Goal: Task Accomplishment & Management: Use online tool/utility

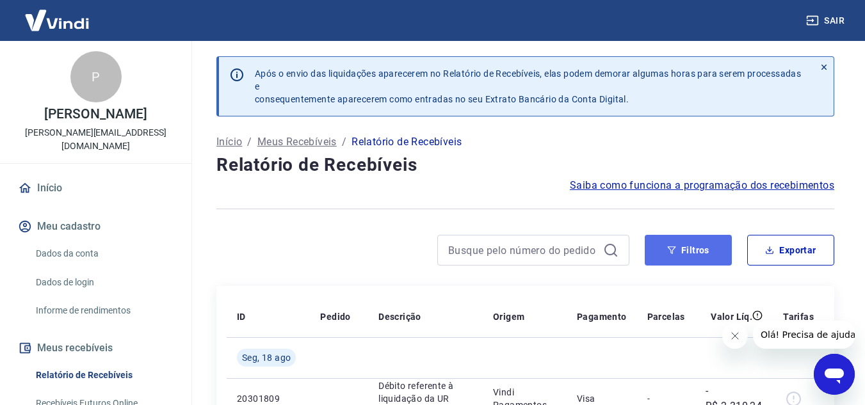
click at [684, 243] on button "Filtros" at bounding box center [688, 250] width 87 height 31
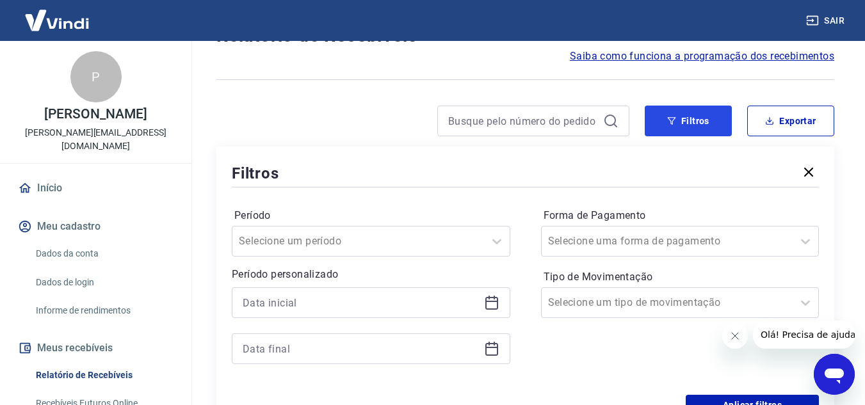
scroll to position [256, 0]
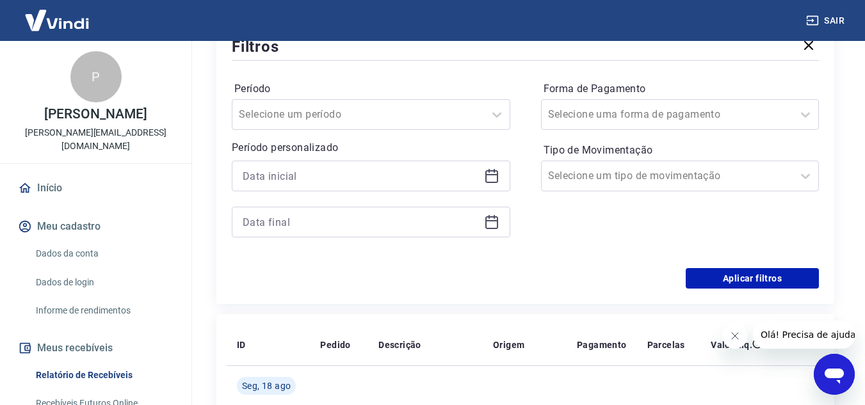
click at [494, 176] on icon at bounding box center [492, 174] width 13 height 1
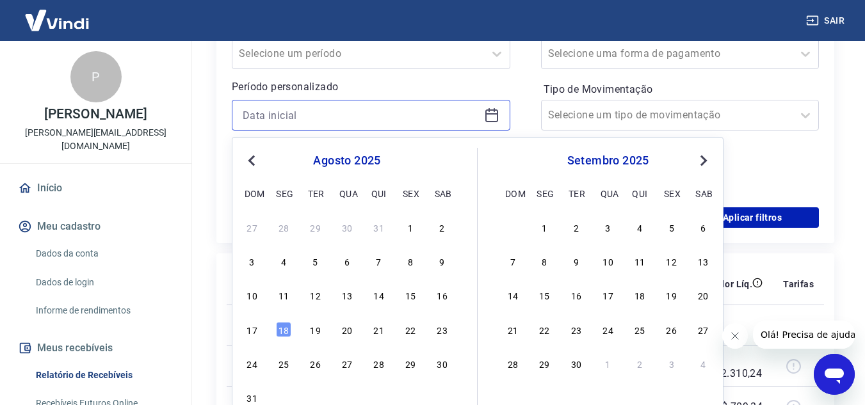
scroll to position [320, 0]
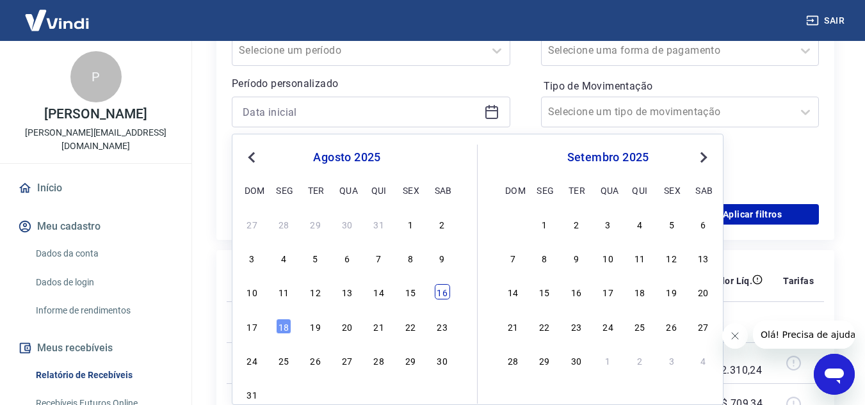
click at [442, 294] on div "16" at bounding box center [442, 291] width 15 height 15
type input "[DATE]"
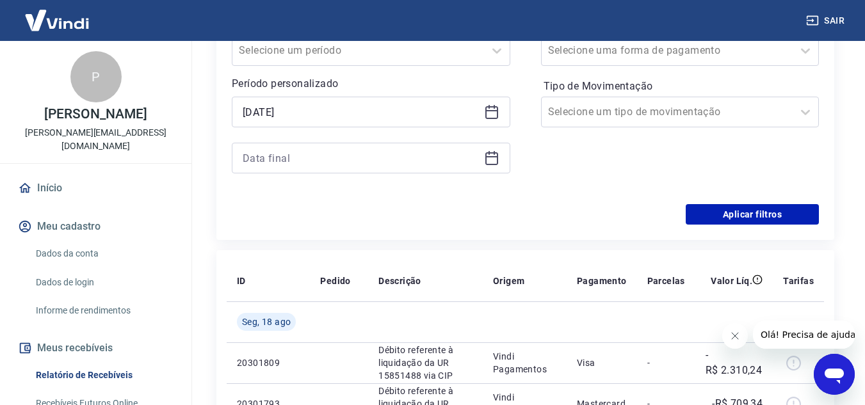
click at [489, 159] on icon at bounding box center [491, 158] width 15 height 15
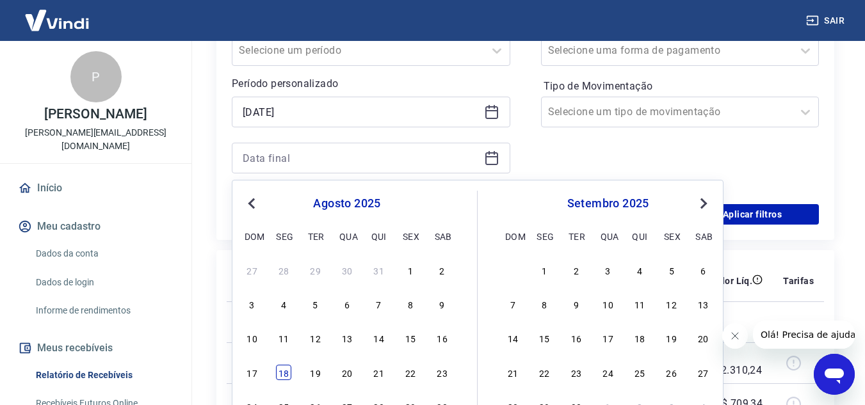
click at [286, 368] on div "18" at bounding box center [283, 372] width 15 height 15
type input "[DATE]"
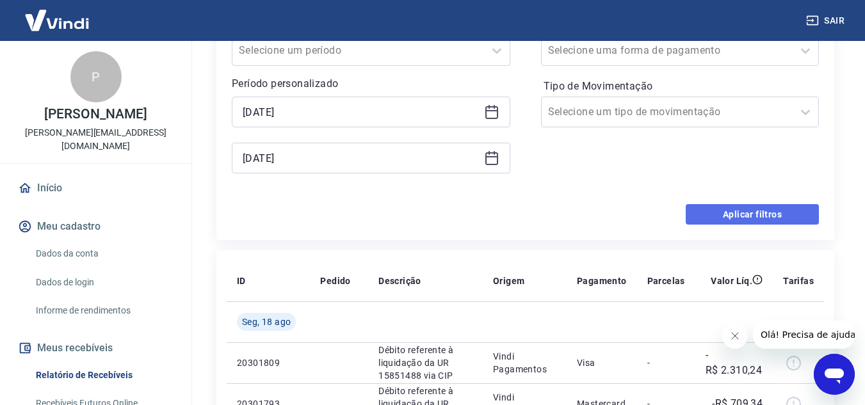
click at [717, 211] on button "Aplicar filtros" at bounding box center [752, 214] width 133 height 20
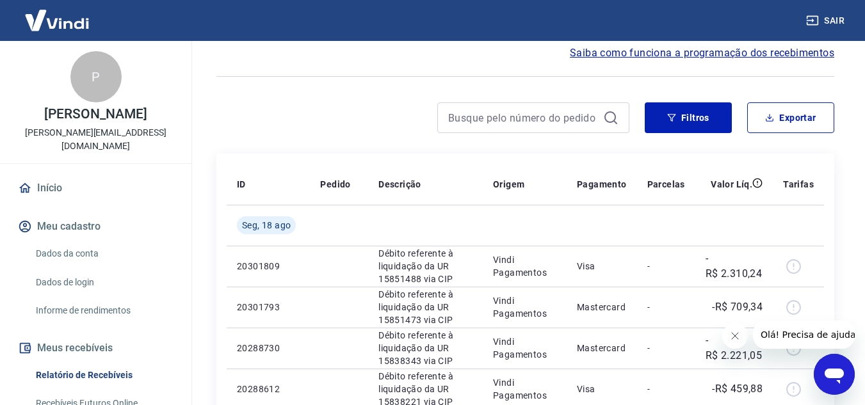
scroll to position [128, 0]
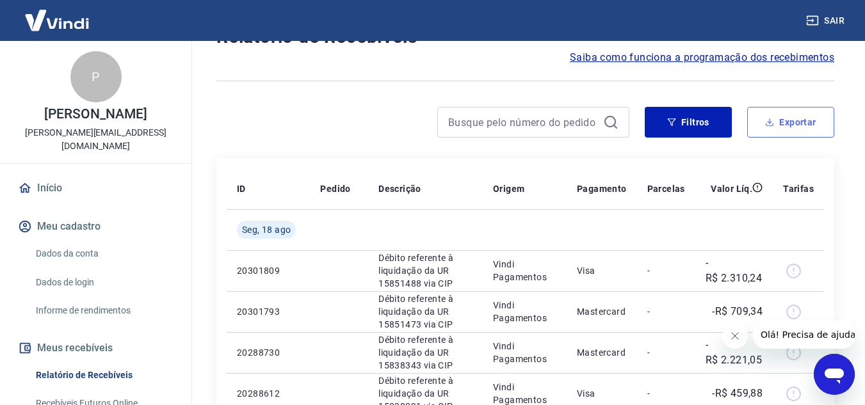
click at [796, 124] on button "Exportar" at bounding box center [791, 122] width 87 height 31
type input "[DATE]"
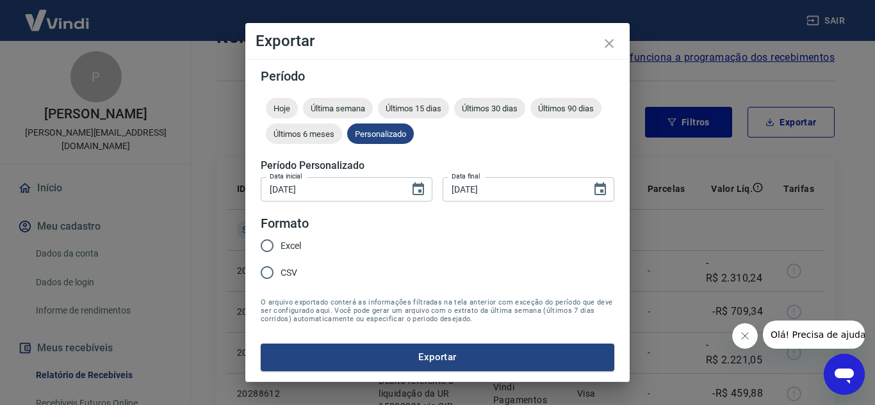
click at [269, 247] on input "Excel" at bounding box center [267, 246] width 27 height 27
radio input "true"
click at [402, 355] on button "Exportar" at bounding box center [438, 357] width 354 height 27
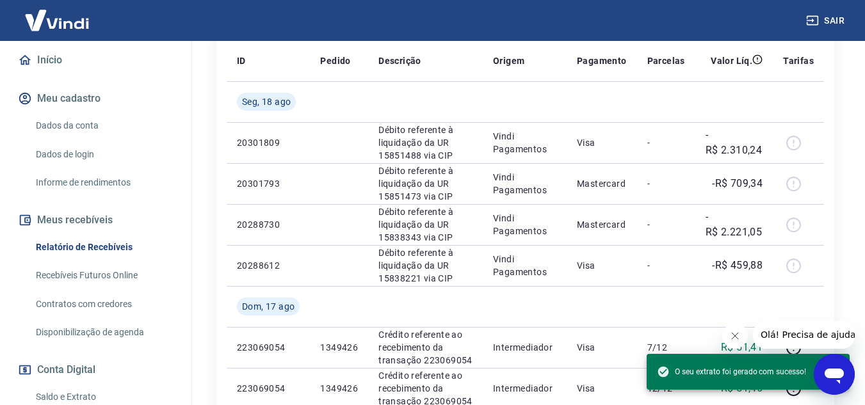
scroll to position [192, 0]
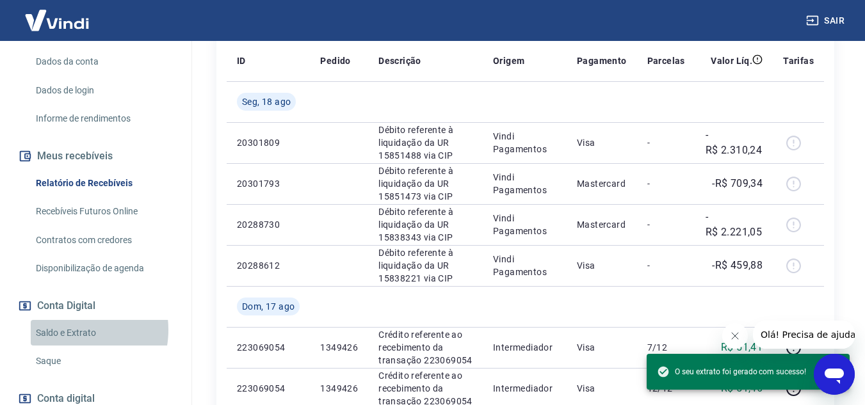
click at [72, 330] on link "Saldo e Extrato" at bounding box center [103, 333] width 145 height 26
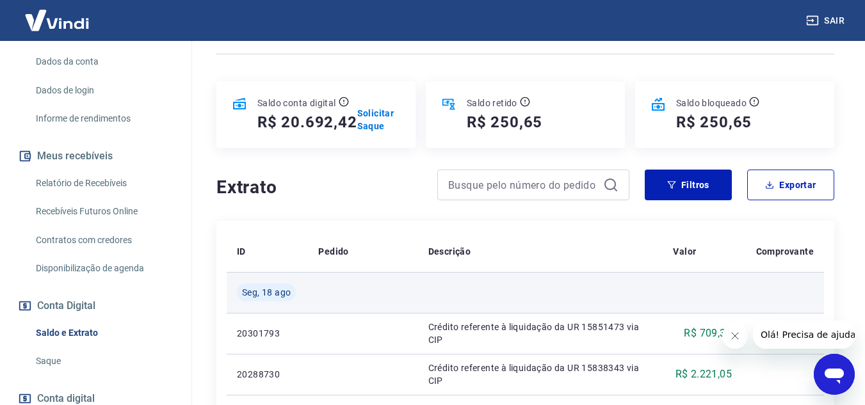
scroll to position [128, 0]
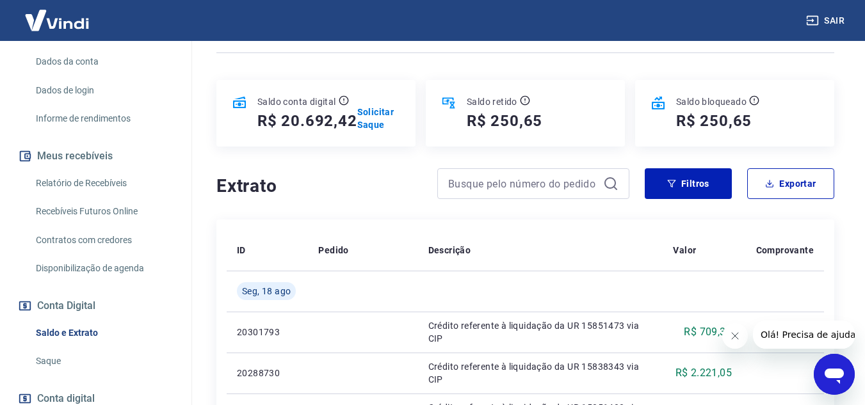
click at [795, 334] on span "Olá! Precisa de ajuda?" at bounding box center [810, 335] width 100 height 10
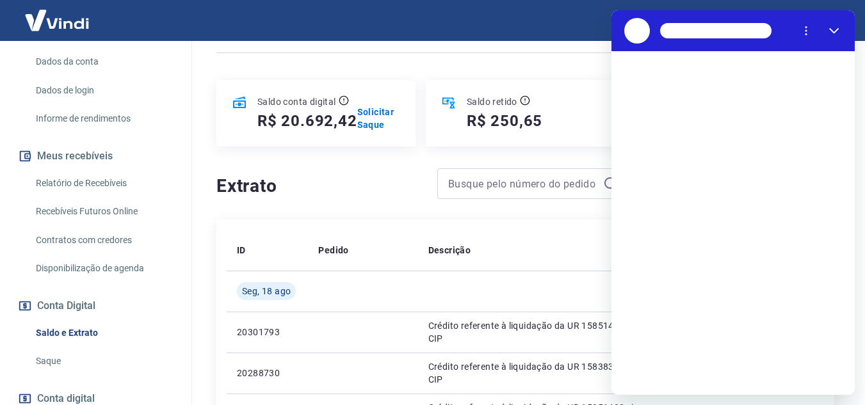
scroll to position [0, 0]
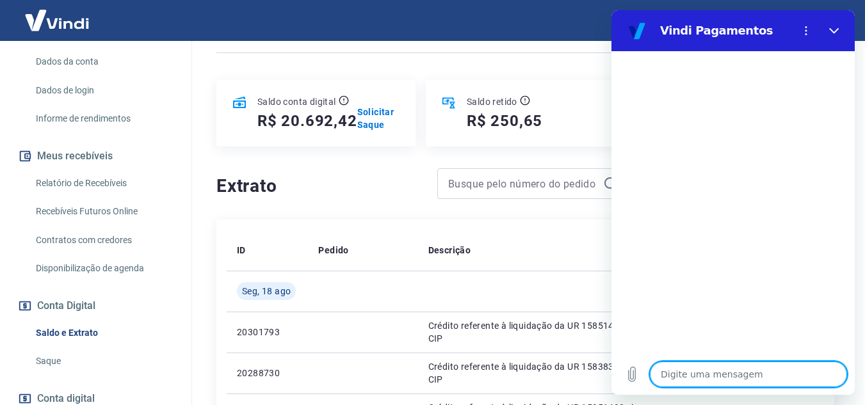
click at [760, 375] on textarea at bounding box center [748, 375] width 197 height 26
type textarea "B"
type textarea "x"
type textarea "Bo"
type textarea "x"
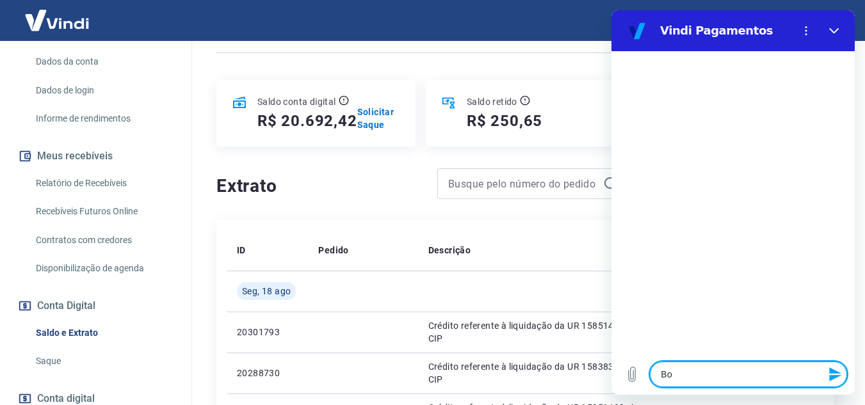
type textarea "Bom"
type textarea "x"
type textarea "Bom"
type textarea "x"
type textarea "Bom d"
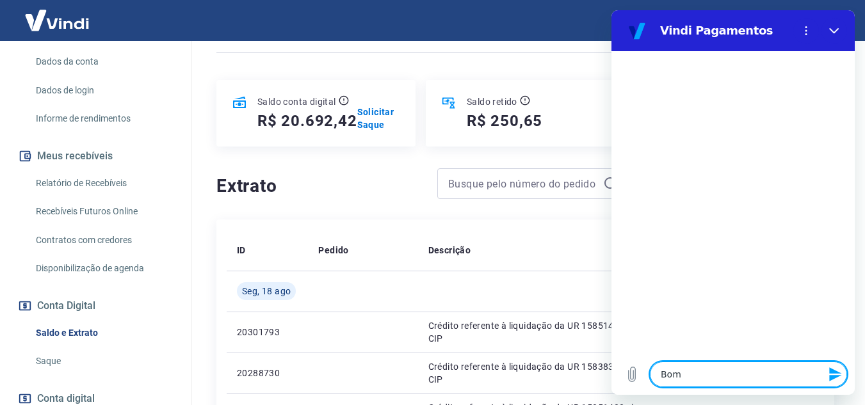
type textarea "x"
type textarea "Bom di"
type textarea "x"
type textarea "Bom dia"
type textarea "x"
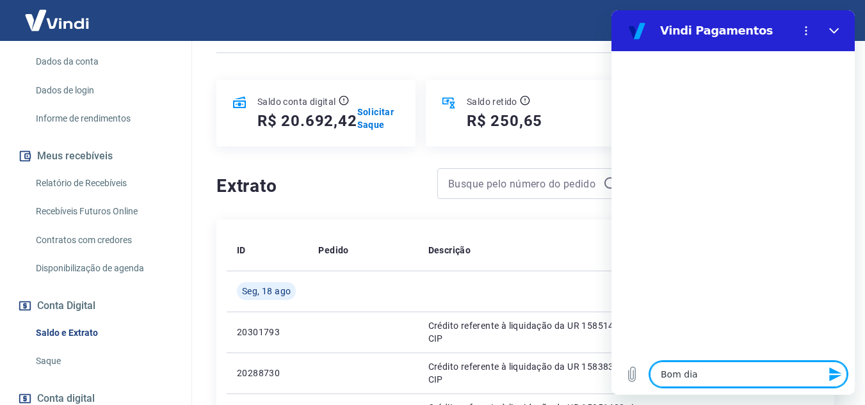
type textarea "Bom dia"
type textarea "x"
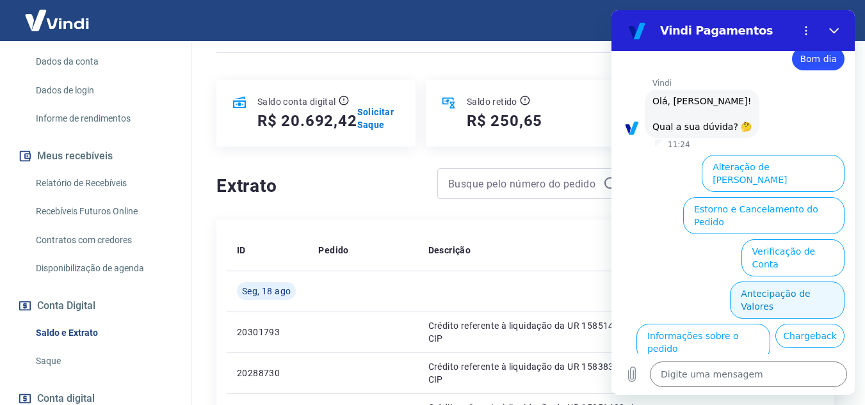
scroll to position [94, 0]
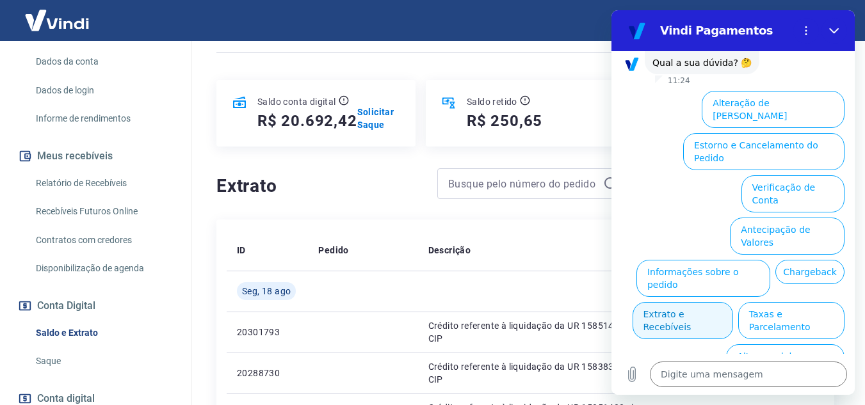
click at [733, 302] on button "Extrato e Recebíveis" at bounding box center [683, 320] width 101 height 37
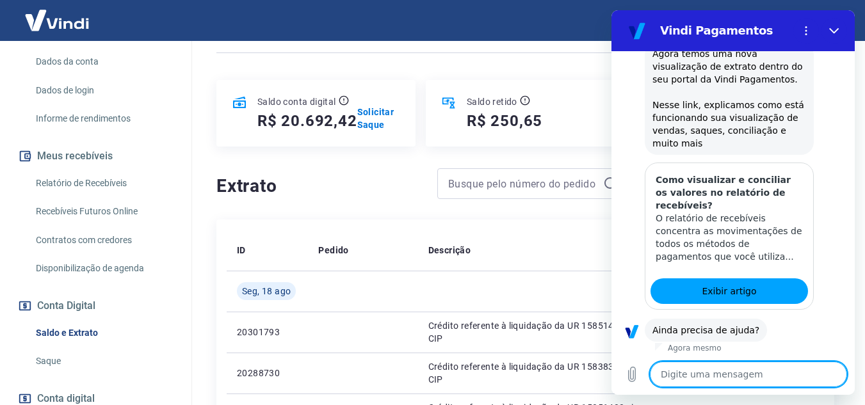
scroll to position [208, 0]
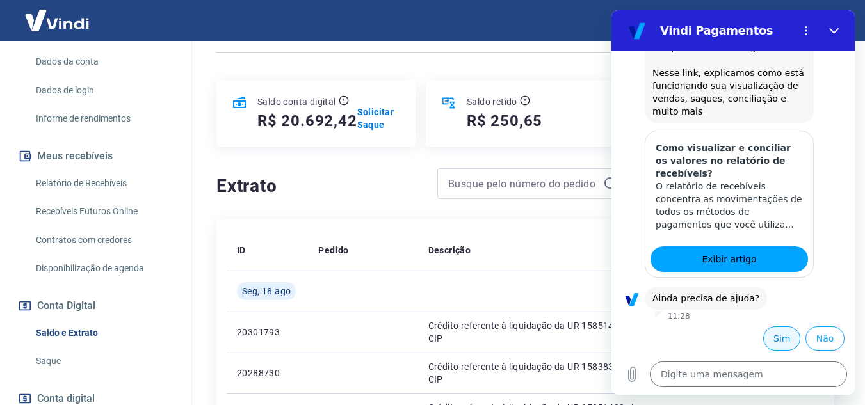
click at [774, 341] on button "Sim" at bounding box center [782, 339] width 37 height 24
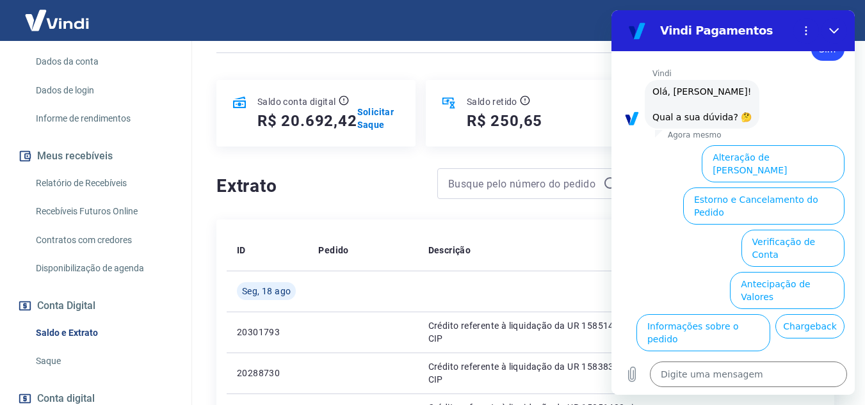
scroll to position [542, 0]
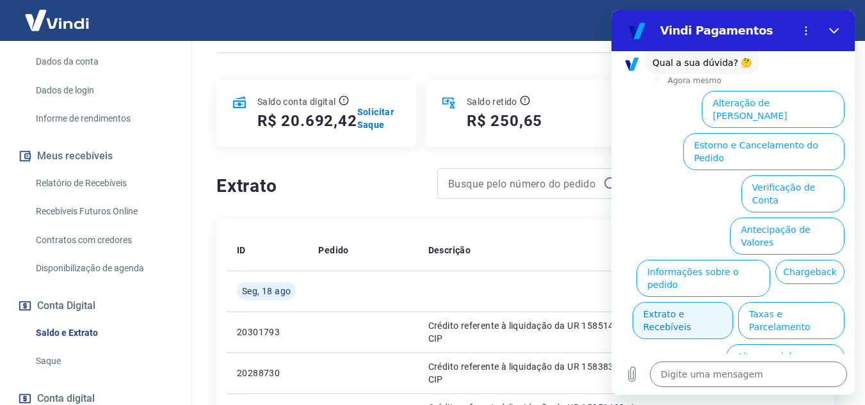
click at [733, 302] on button "Extrato e Recebíveis" at bounding box center [683, 320] width 101 height 37
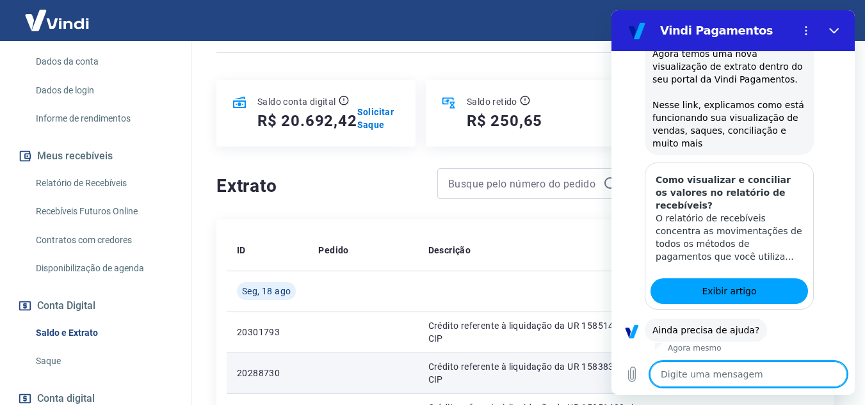
scroll to position [656, 0]
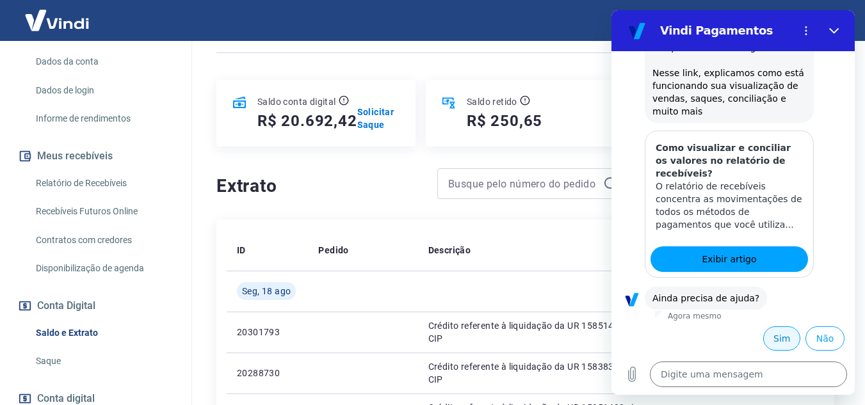
click at [783, 347] on button "Sim" at bounding box center [782, 339] width 37 height 24
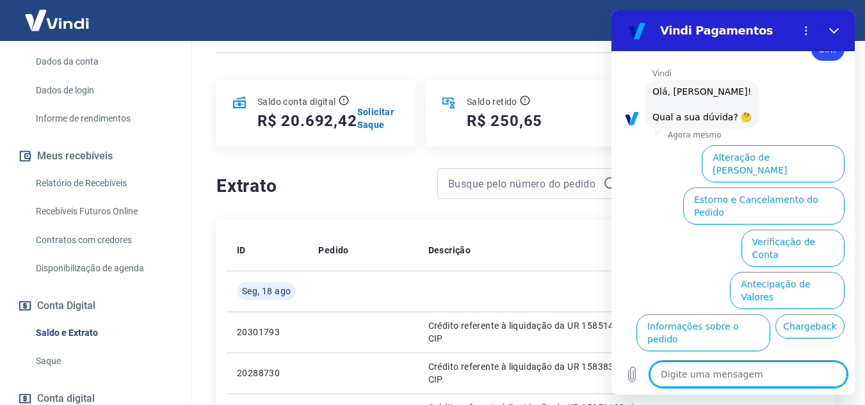
scroll to position [990, 0]
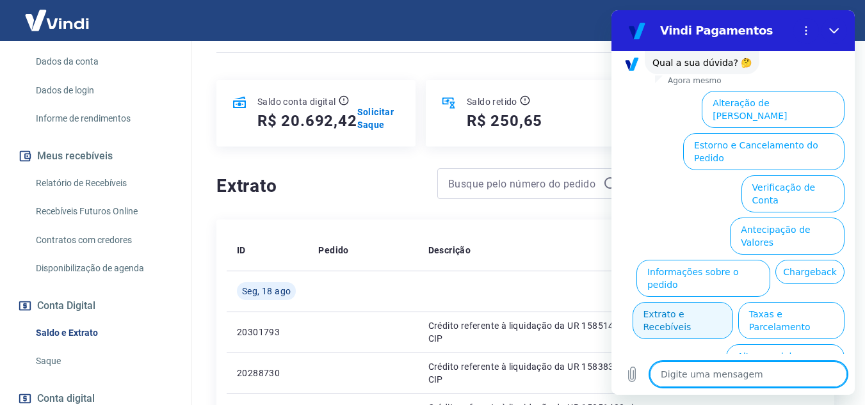
click at [733, 302] on button "Extrato e Recebíveis" at bounding box center [683, 320] width 101 height 37
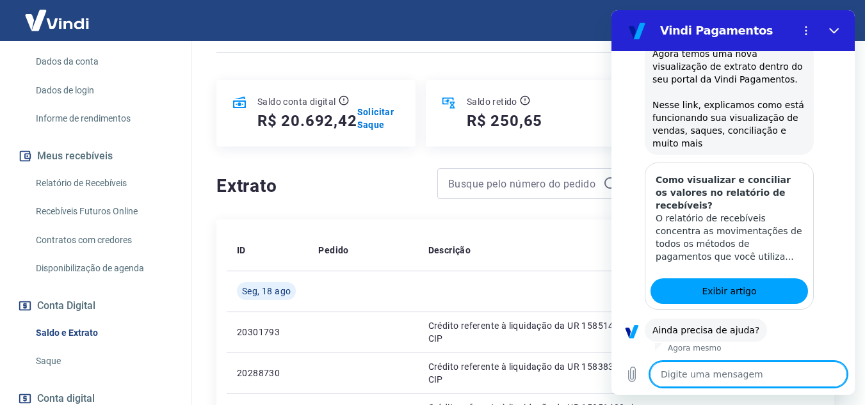
scroll to position [1104, 0]
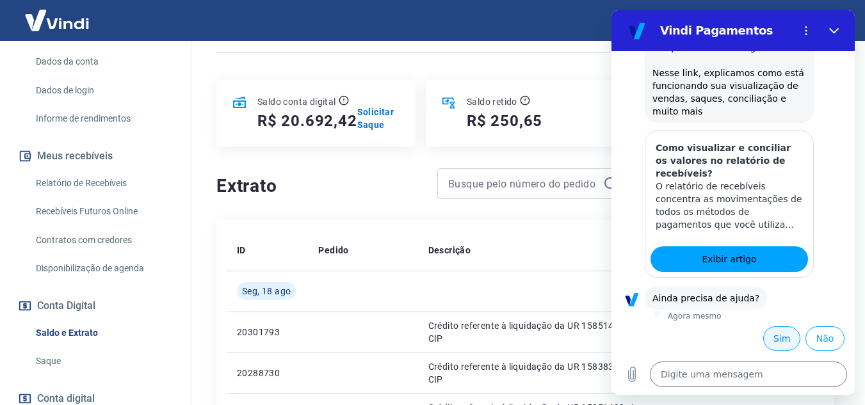
click at [778, 338] on button "Sim" at bounding box center [782, 339] width 37 height 24
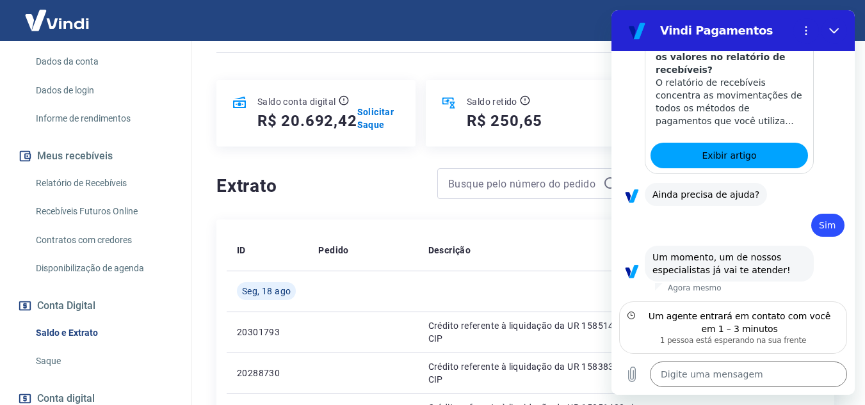
scroll to position [1195, 0]
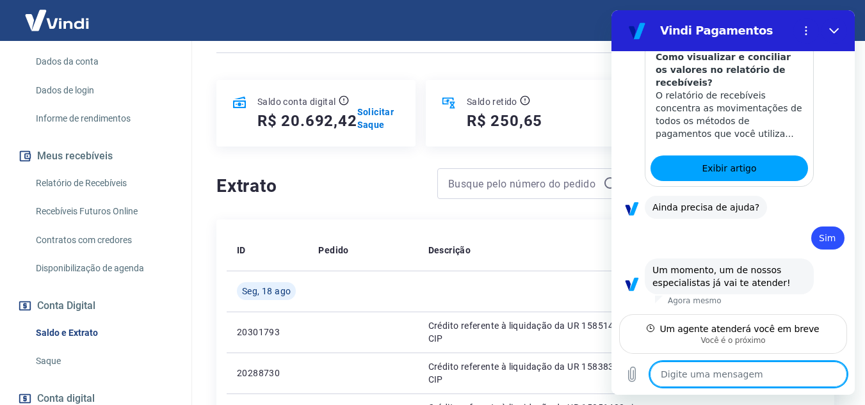
click at [734, 379] on textarea at bounding box center [748, 375] width 197 height 26
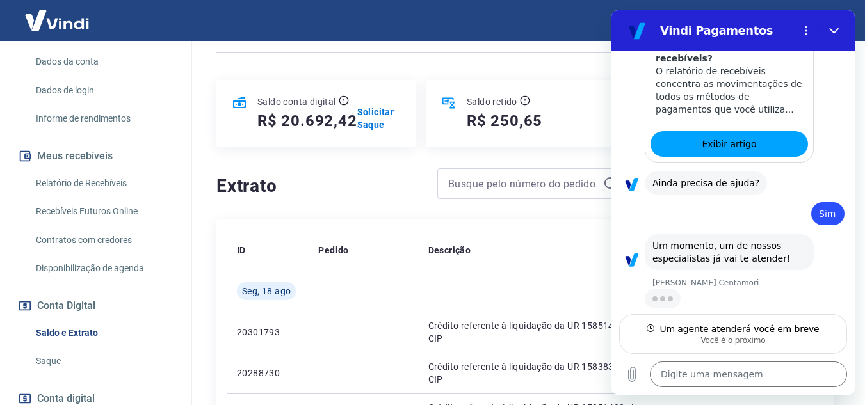
scroll to position [1220, 0]
type textarea "x"
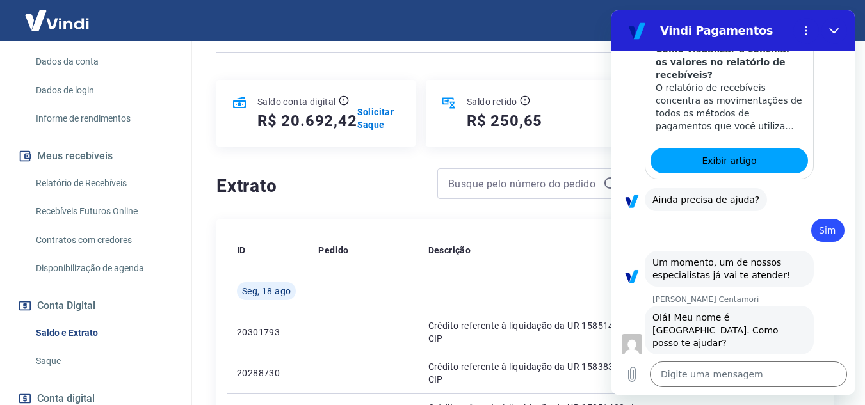
scroll to position [1205, 0]
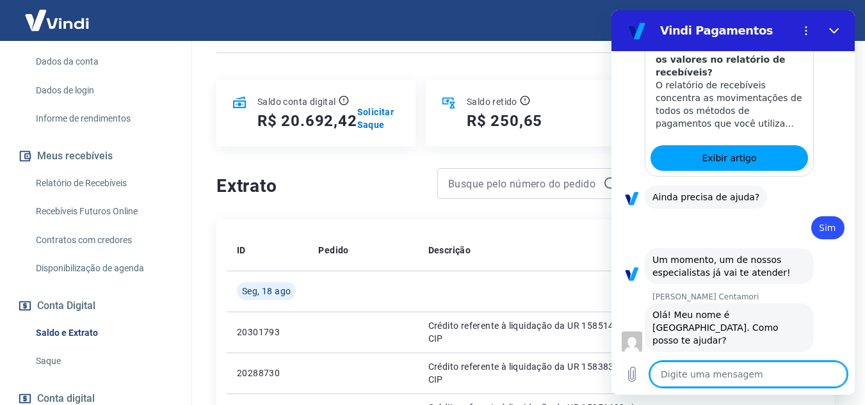
click at [753, 383] on textarea at bounding box center [748, 375] width 197 height 26
type textarea "B"
type textarea "x"
type textarea "Bo"
type textarea "x"
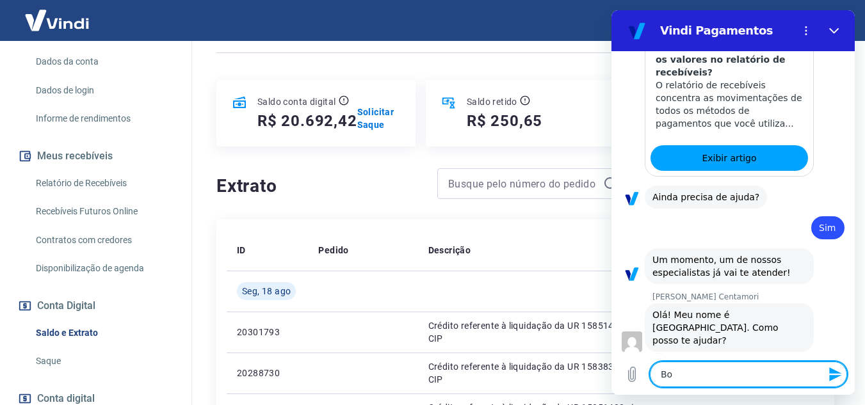
type textarea "Bom"
type textarea "x"
type textarea "Bom"
type textarea "x"
type textarea "Bom d"
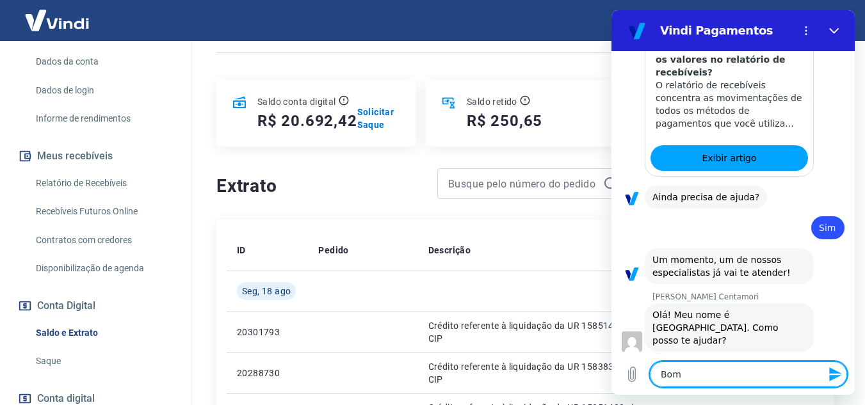
type textarea "x"
type textarea "Bom di"
type textarea "x"
type textarea "Bom dia"
type textarea "x"
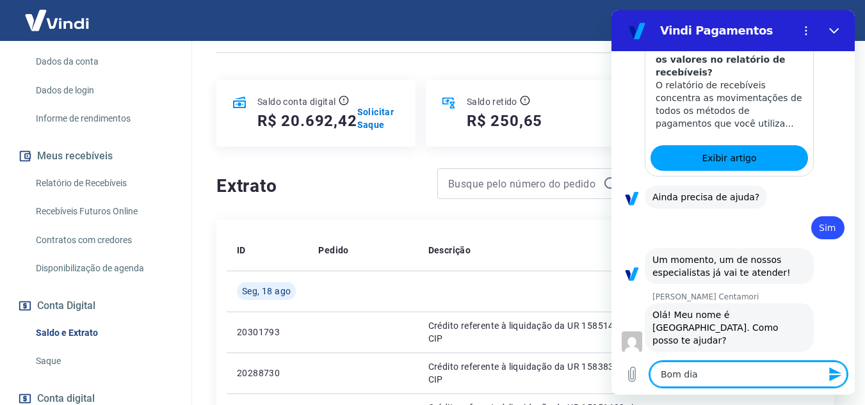
type textarea "Bom dia,"
type textarea "x"
type textarea "Bom dia,"
type textarea "x"
type textarea "Bom dia, t"
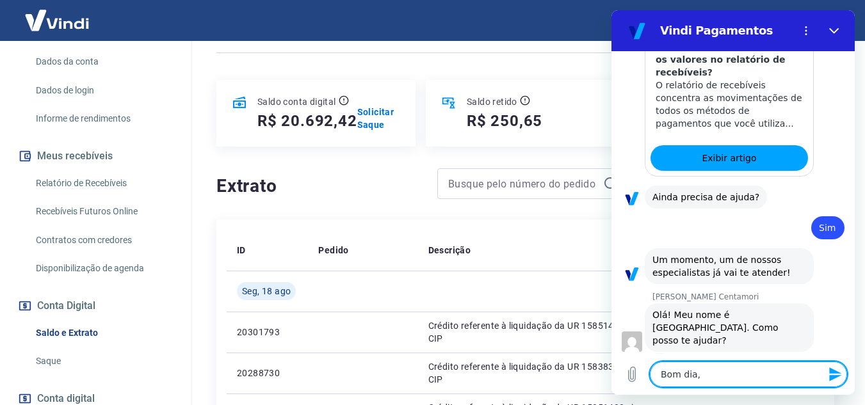
type textarea "x"
type textarea "Bom dia, tu"
type textarea "x"
type textarea "Bom dia, tud"
type textarea "x"
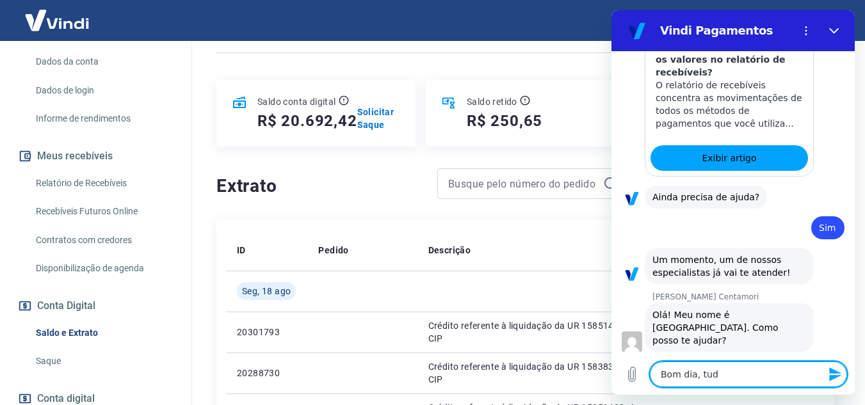
type textarea "Bom dia, tudo"
type textarea "x"
type textarea "Bom dia, tudo"
type textarea "x"
type textarea "Bom dia, tudo b"
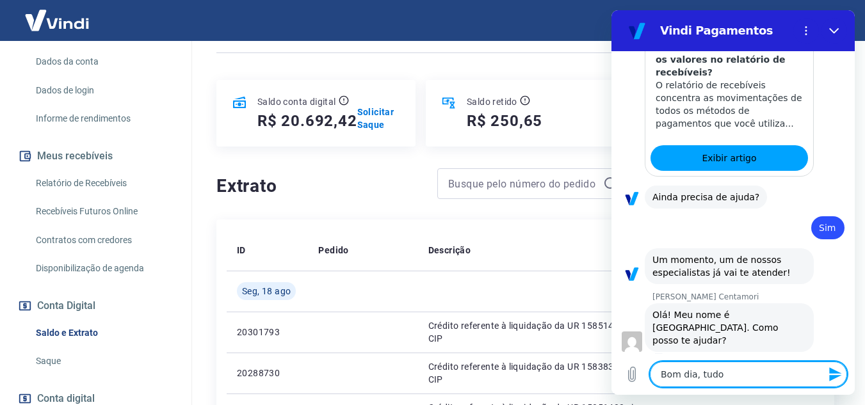
type textarea "x"
type textarea "Bom dia, tudo be"
type textarea "x"
type textarea "Bom dia, tudo bem"
type textarea "x"
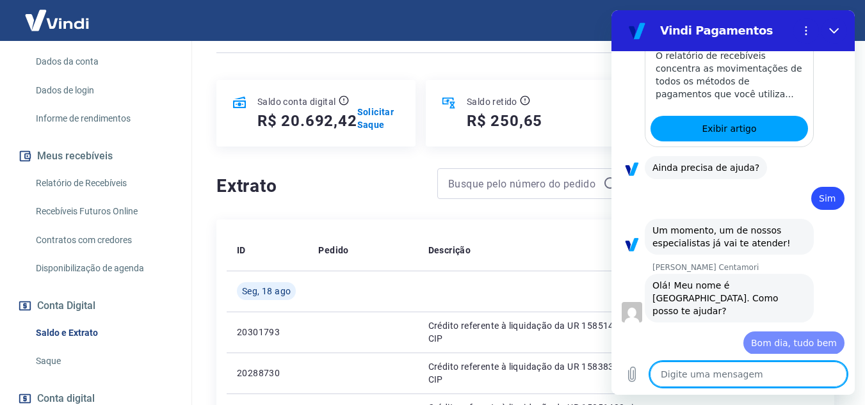
type textarea "x"
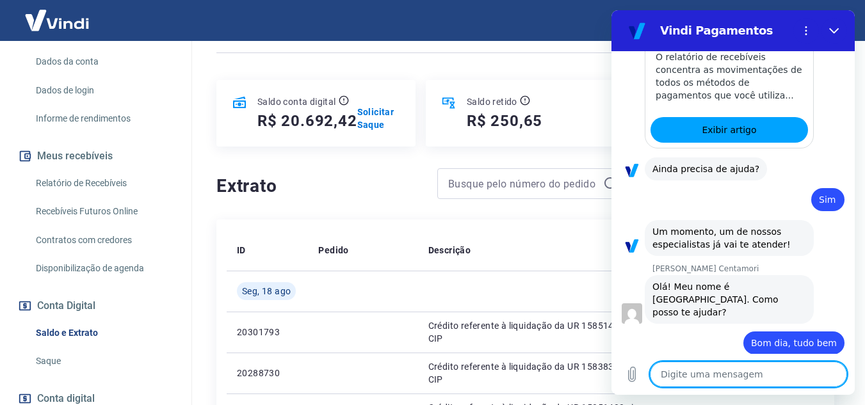
scroll to position [1236, 0]
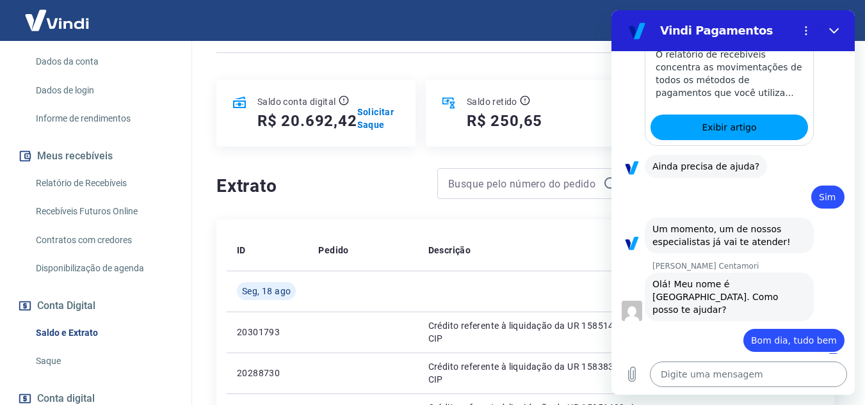
click at [697, 375] on textarea at bounding box center [748, 375] width 197 height 26
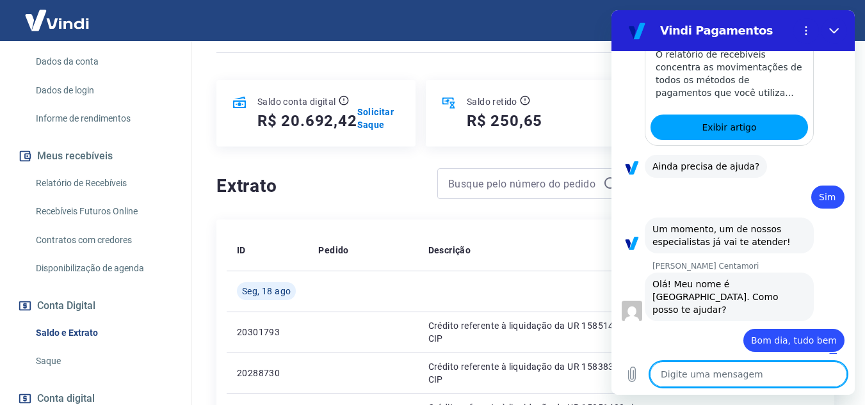
type textarea "F"
type textarea "x"
type textarea "Fa"
type textarea "x"
type textarea "Fal"
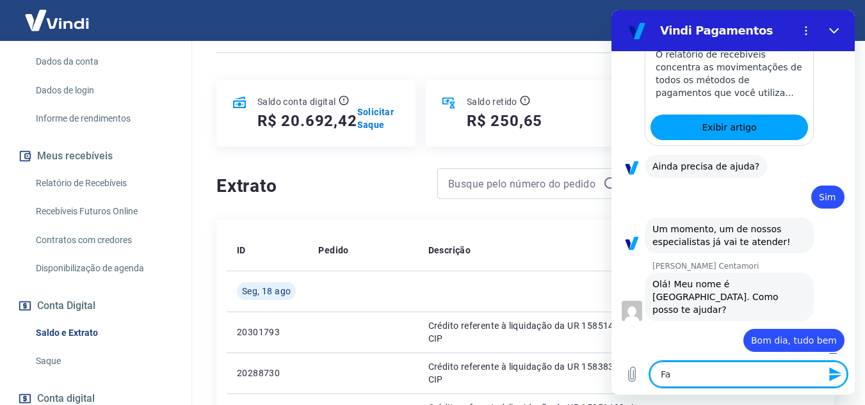
type textarea "x"
type textarea "Fale"
type textarea "x"
type textarea "Falei"
type textarea "x"
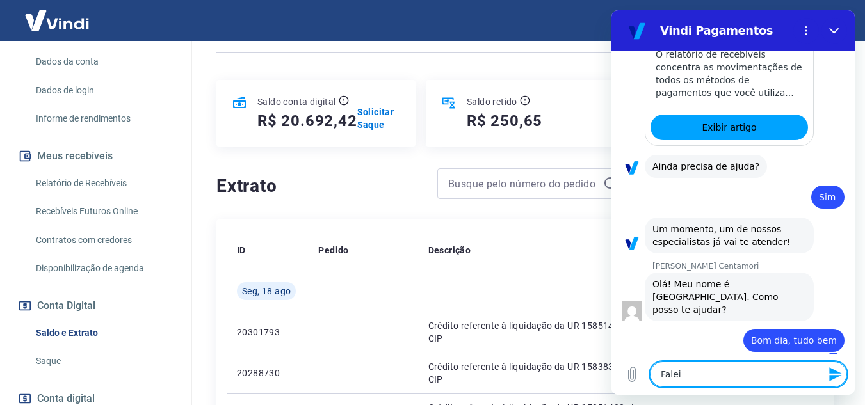
type textarea "Falei"
type textarea "x"
type textarea "Falei c"
type textarea "x"
type textarea "Falei co"
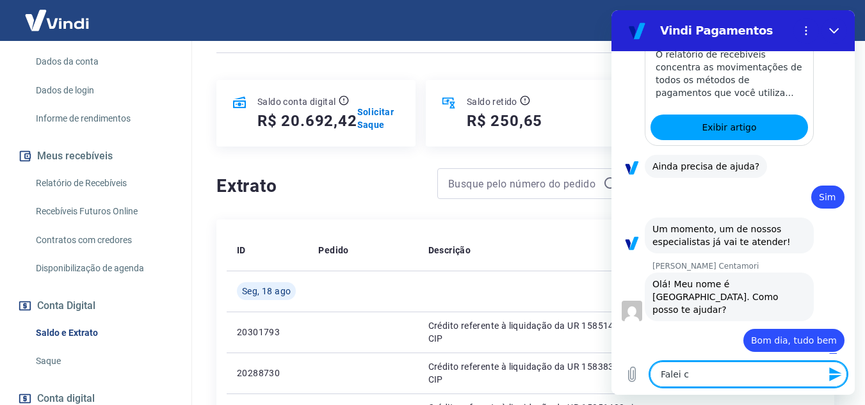
type textarea "x"
type textarea "Falei com"
type textarea "x"
type textarea "Falei com"
type textarea "x"
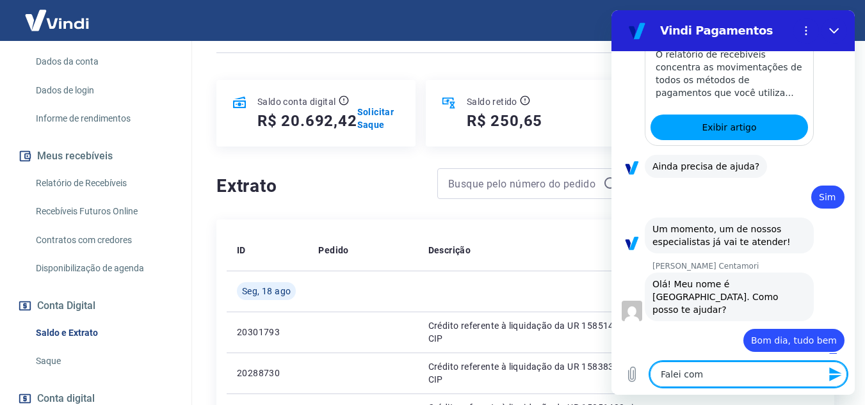
type textarea "Falei com u"
type textarea "x"
type textarea "Falei com um"
type textarea "x"
type textarea "Falei com uma"
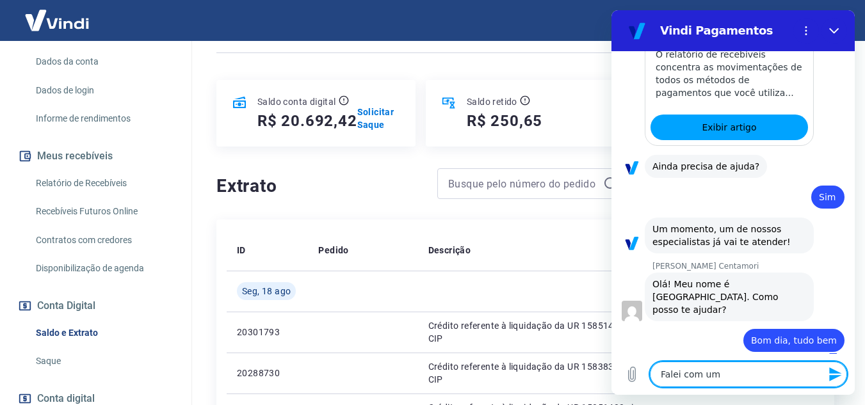
type textarea "x"
type textarea "Falei com uma"
type textarea "x"
type textarea "Falei com uma p"
type textarea "x"
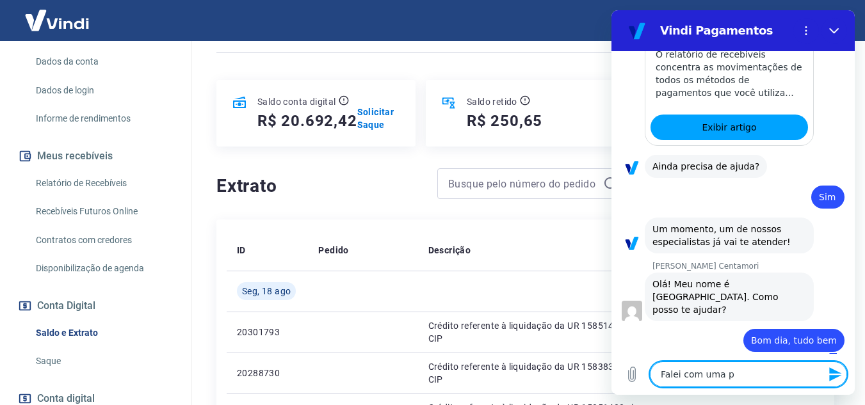
type textarea "Falei com uma"
type textarea "x"
type textarea "Falei com uma m"
type textarea "x"
type textarea "Falei com uma mo"
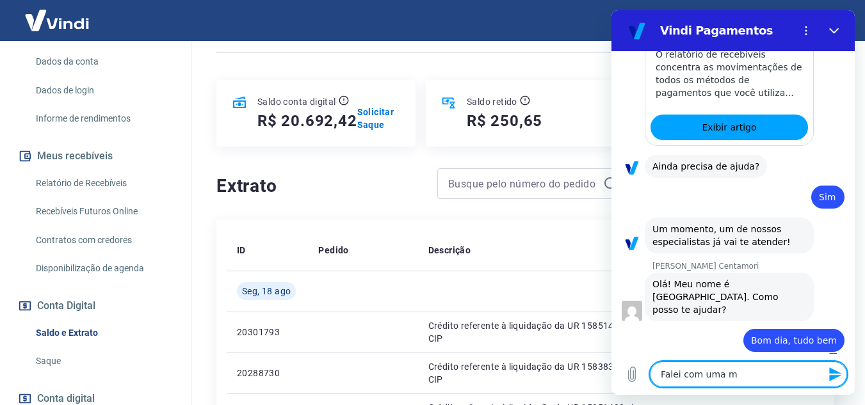
type textarea "x"
type textarea "Falei com uma moç"
type textarea "x"
type textarea "Falei com uma moça"
type textarea "x"
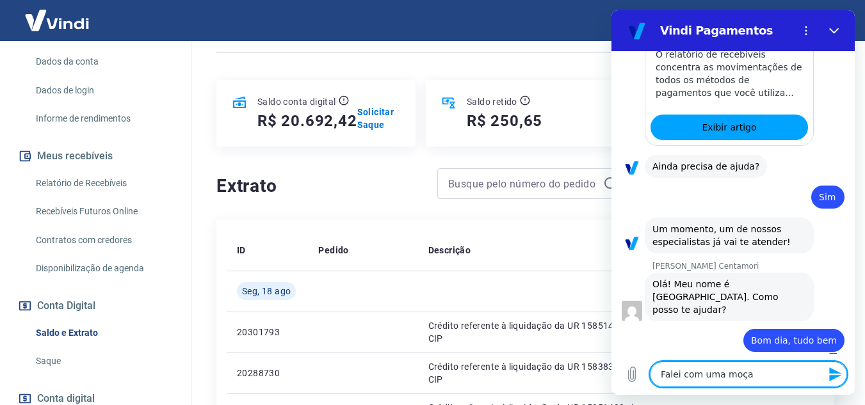
type textarea "Falei com uma moças"
type textarea "x"
type textarea "Falei com uma moça"
type textarea "x"
type textarea "Falei com uma moça"
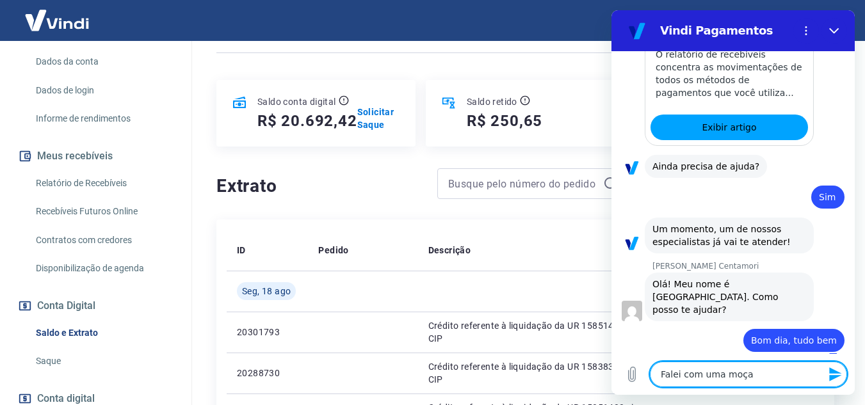
type textarea "x"
type textarea "Falei com uma moça s"
type textarea "x"
type textarea "Falei com uma moça se"
type textarea "x"
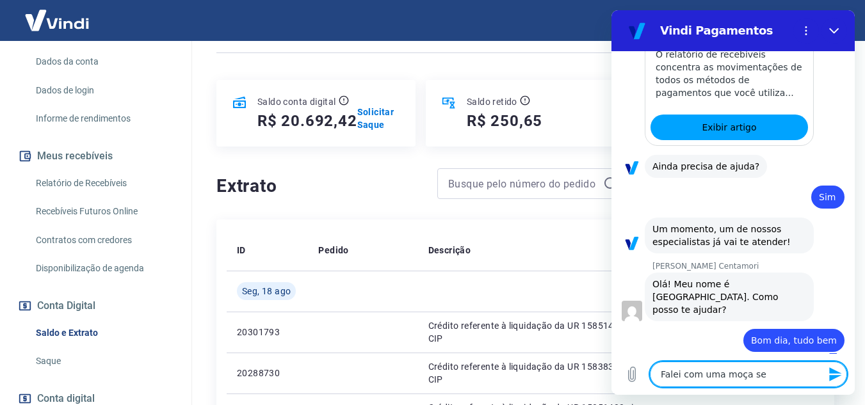
type textarea "Falei com uma moça sem"
type textarea "x"
type textarea "Falei com uma moça sema"
type textarea "x"
type textarea "Falei com uma moça seman"
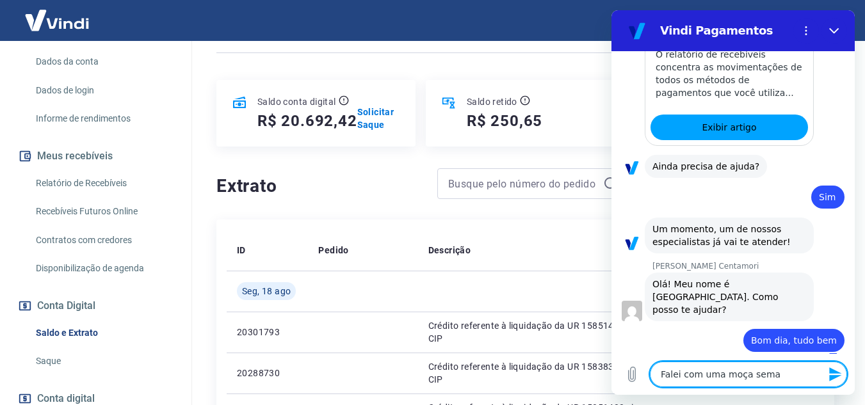
type textarea "x"
type textarea "Falei com uma moça semana"
type textarea "x"
type textarea "Falei com uma moça seman"
type textarea "x"
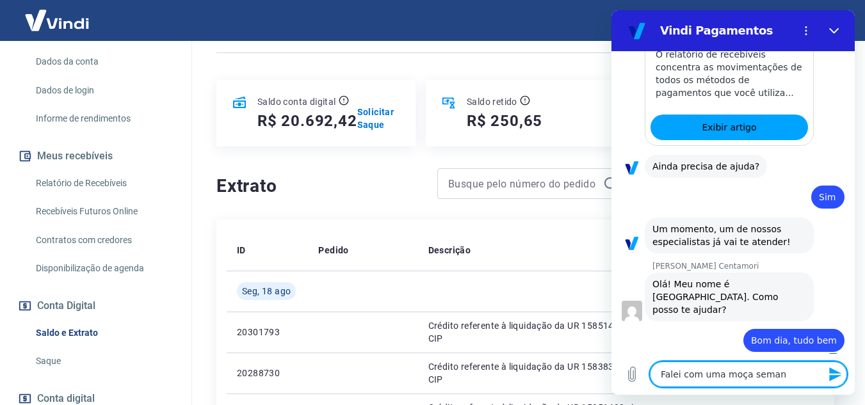
type textarea "Falei com uma moça sema"
type textarea "x"
type textarea "Falei com uma moça sem"
type textarea "x"
type textarea "Falei com uma moça se"
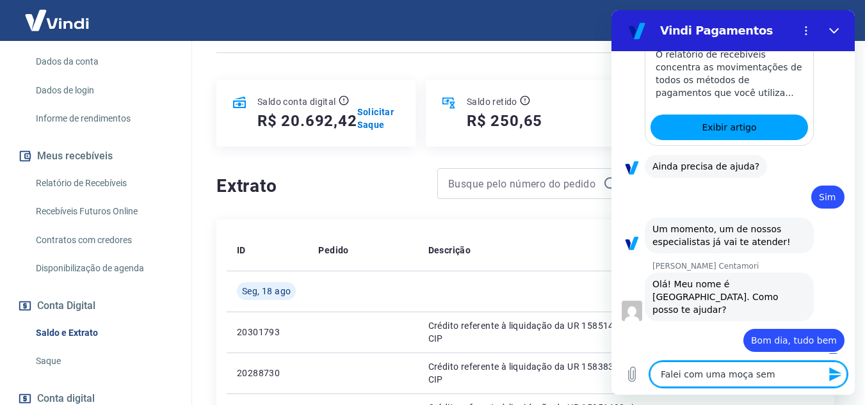
type textarea "x"
type textarea "Falei com uma moça s"
type textarea "x"
type textarea "Falei com uma moça"
type textarea "x"
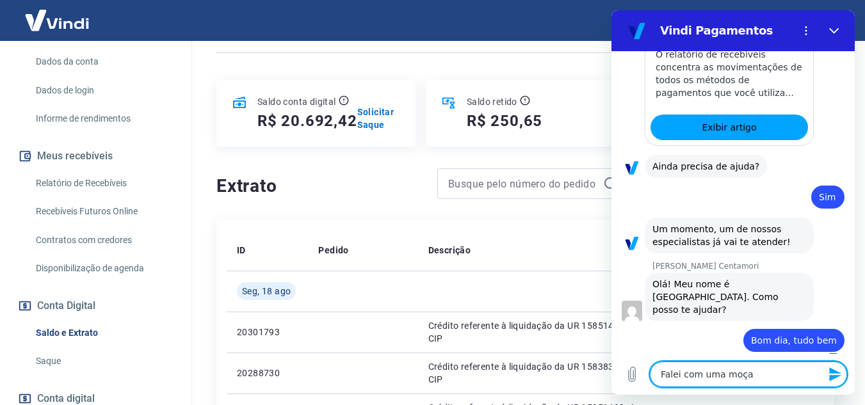
type textarea "Falei com uma moça"
type textarea "x"
type textarea "Falei com uma moç"
type textarea "x"
type textarea "Falei com uma mo"
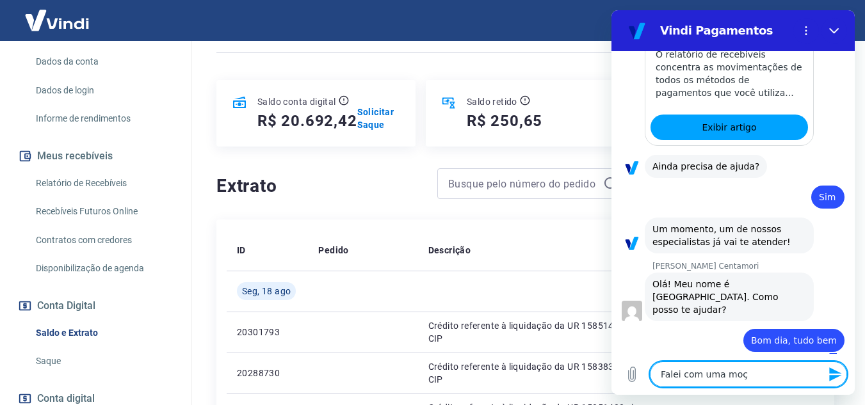
type textarea "x"
type textarea "Falei com uma m"
type textarea "x"
type textarea "Falei com uma"
type textarea "x"
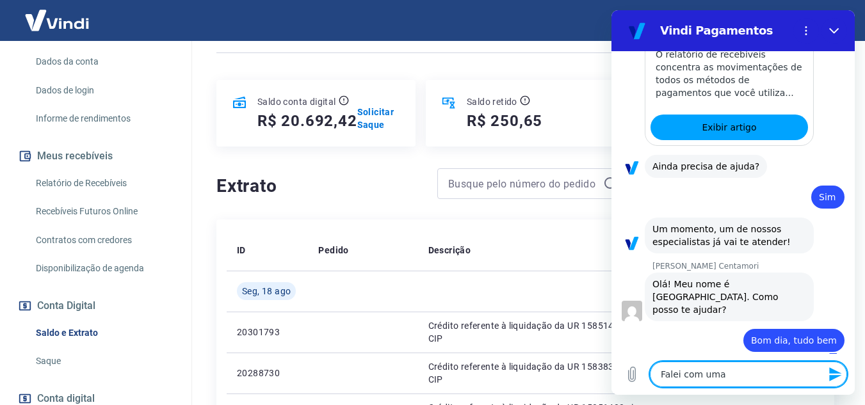
type textarea "Falei com uma"
type textarea "x"
type textarea "Falei com um"
type textarea "x"
type textarea "Falei com u"
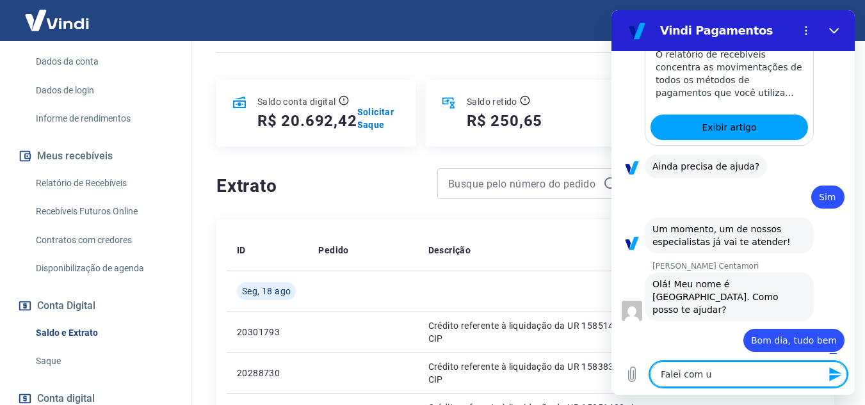
type textarea "x"
type textarea "Falei com"
type textarea "x"
type textarea "Falei com"
type textarea "x"
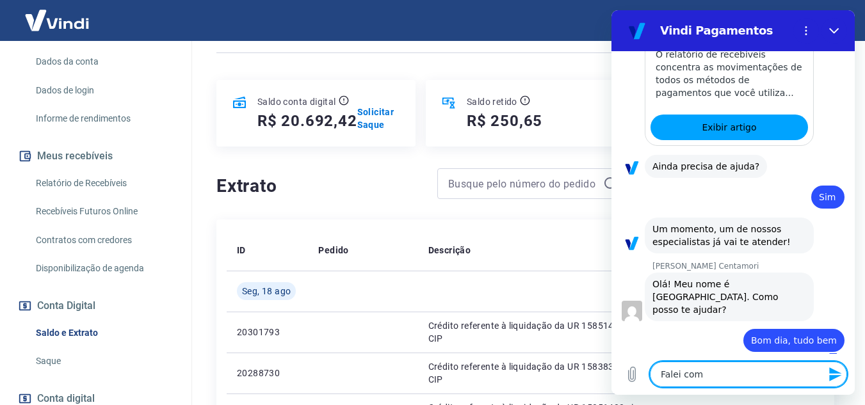
type textarea "Falei co"
type textarea "x"
type textarea "Falei c"
type textarea "x"
type textarea "Falei"
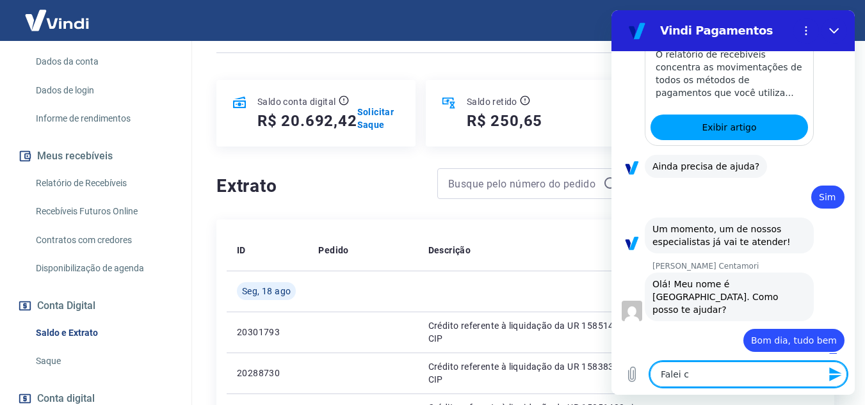
type textarea "x"
type textarea "Falei"
type textarea "x"
type textarea "Fale"
type textarea "x"
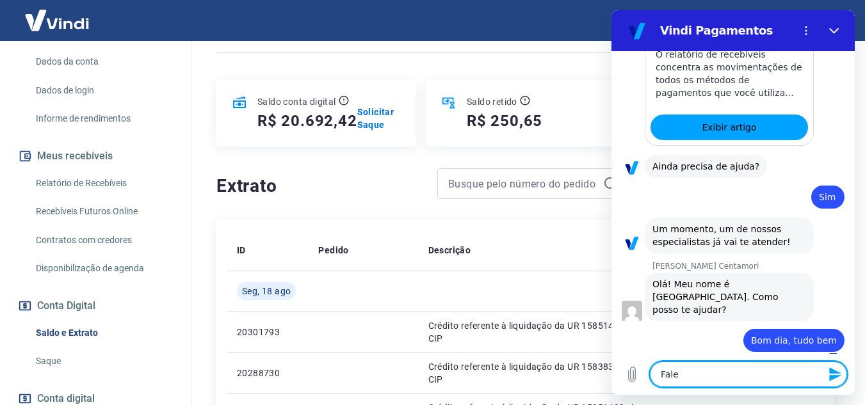
type textarea "Fal"
type textarea "x"
type textarea "Fa"
type textarea "x"
type textarea "F"
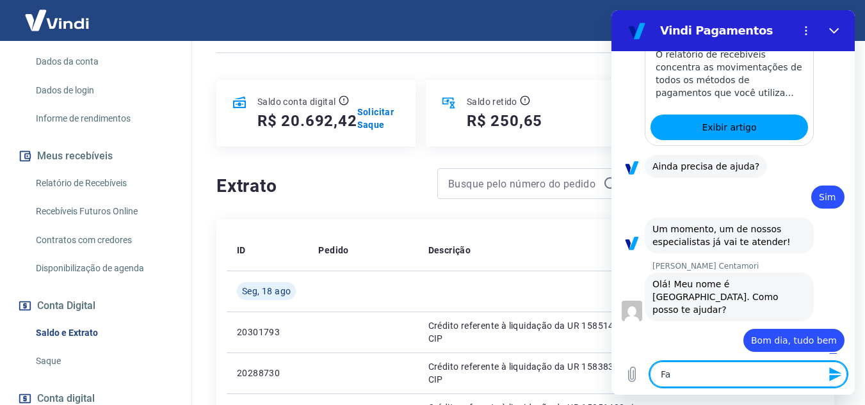
type textarea "x"
type textarea "G"
type textarea "x"
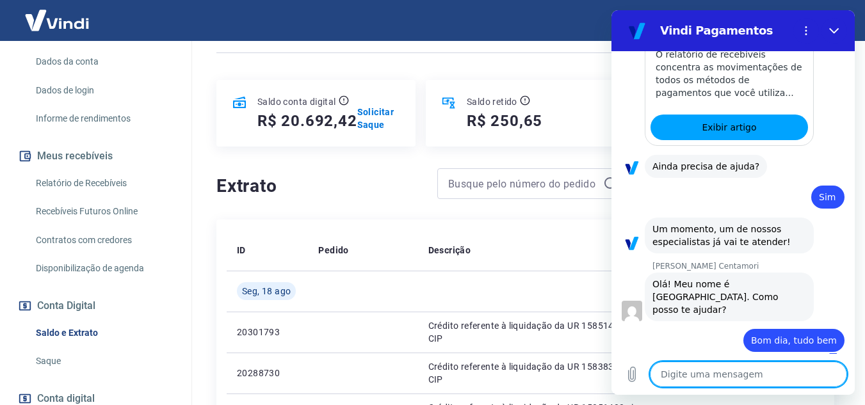
type textarea "C"
type textarea "x"
type textarea "Ch"
type textarea "x"
type textarea "Chm"
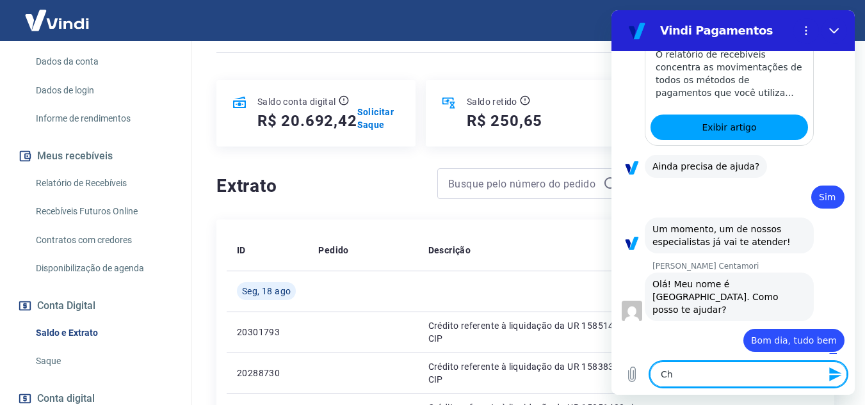
type textarea "x"
type textarea "Chme"
type textarea "x"
type textarea "Chmei"
type textarea "x"
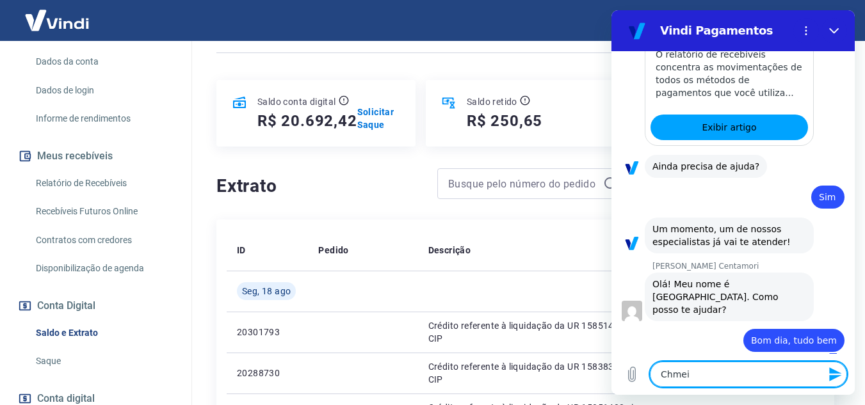
type textarea "Chmei"
type textarea "x"
type textarea "Chmei"
type textarea "x"
type textarea "Chme"
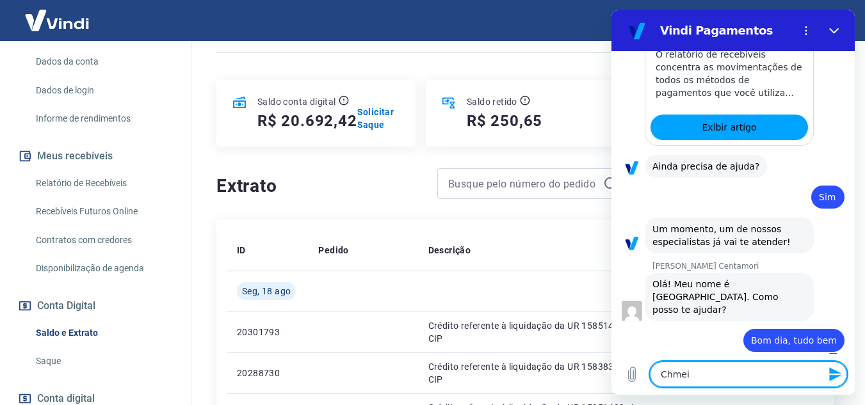
type textarea "x"
type textarea "Chm"
type textarea "x"
type textarea "Ch"
type textarea "x"
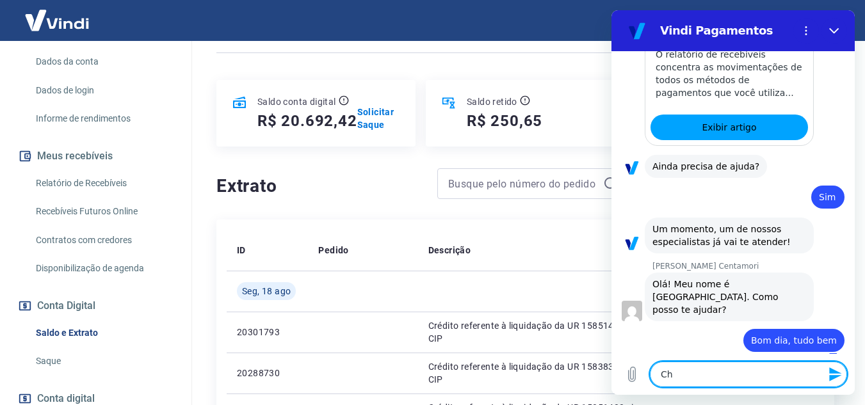
type textarea "Cha"
type textarea "x"
type textarea "Cham"
type textarea "x"
type textarea "Chame"
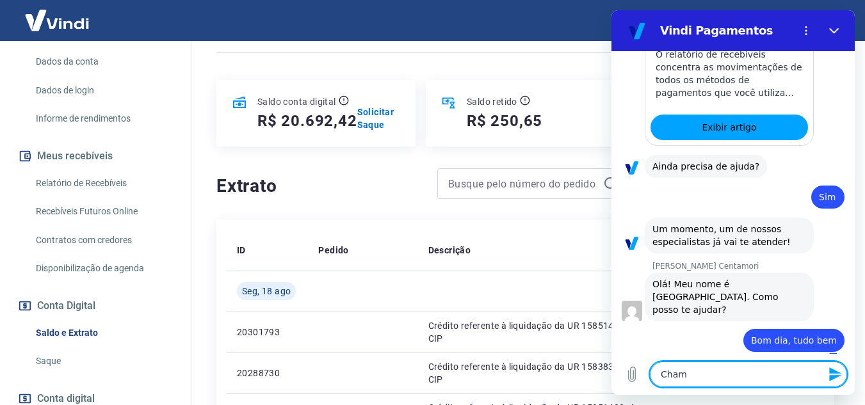
type textarea "x"
type textarea "Chamei"
type textarea "x"
type textarea "Chamei"
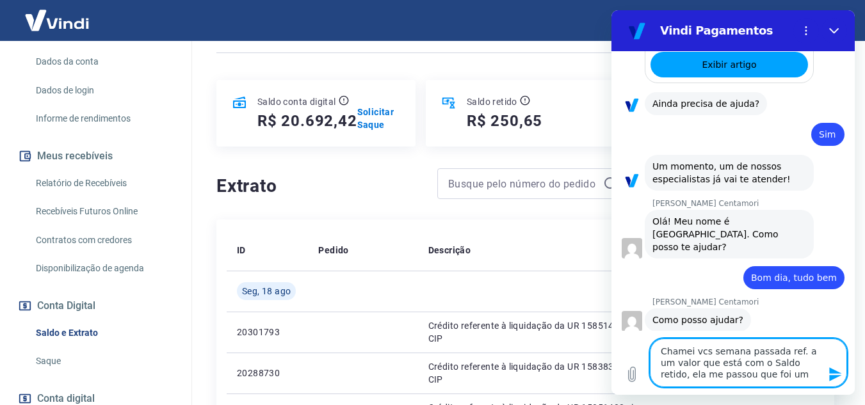
scroll to position [1302, 0]
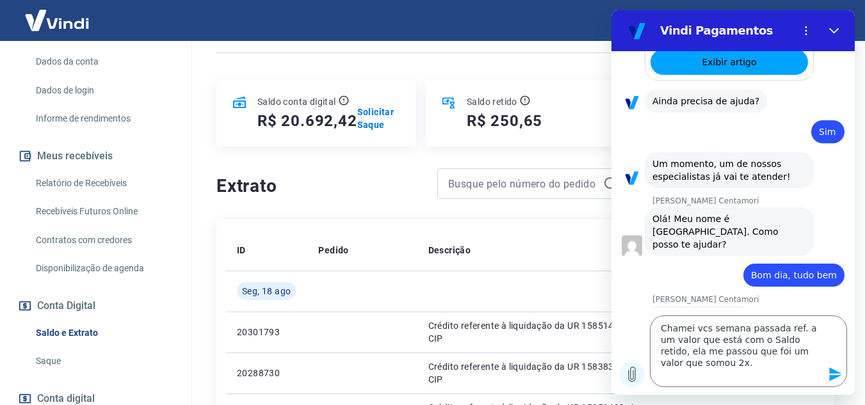
click at [631, 374] on icon "Carregar arquivo" at bounding box center [632, 375] width 7 height 15
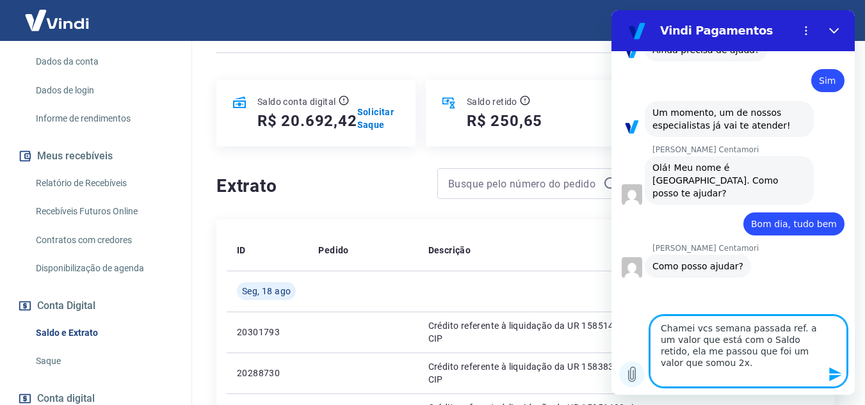
scroll to position [1352, 0]
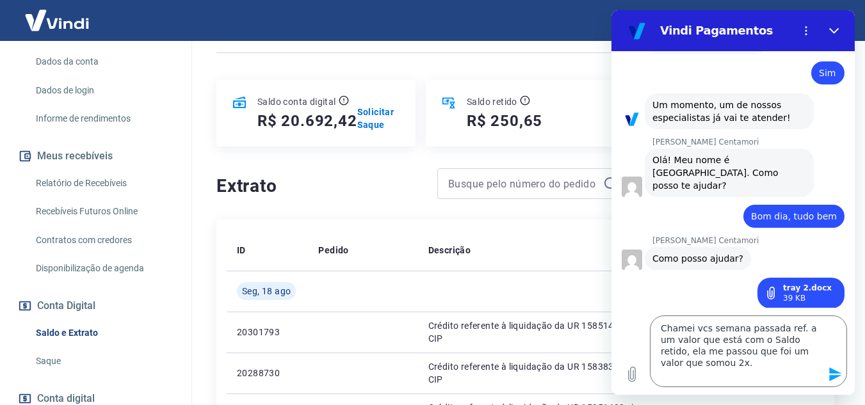
click at [838, 377] on icon "Enviar mensagem" at bounding box center [835, 375] width 12 height 14
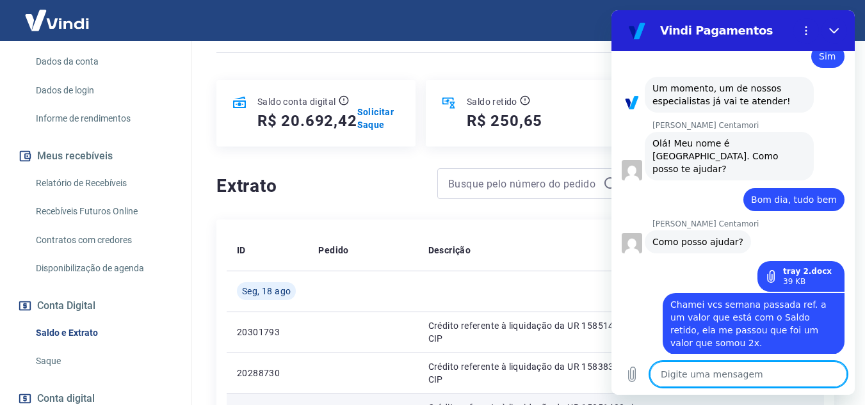
scroll to position [1380, 0]
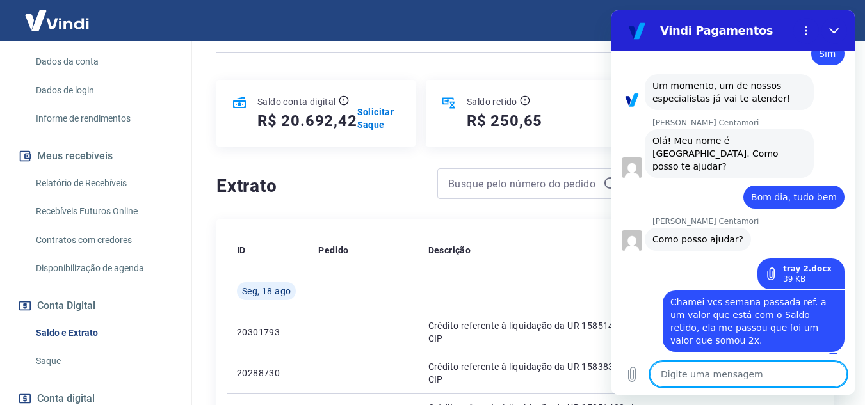
click at [805, 274] on div "39 KB" at bounding box center [807, 279] width 49 height 10
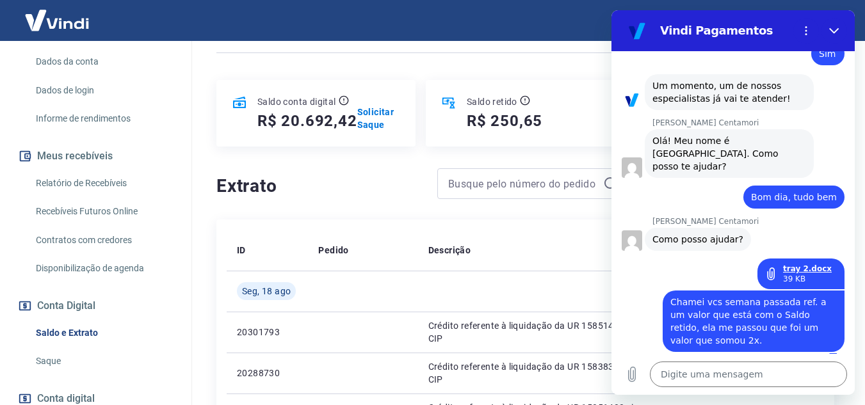
click at [805, 264] on link "tray 2.docx" at bounding box center [807, 269] width 49 height 10
click at [740, 378] on textarea at bounding box center [748, 375] width 197 height 26
click at [631, 374] on icon "Carregar arquivo" at bounding box center [632, 375] width 7 height 15
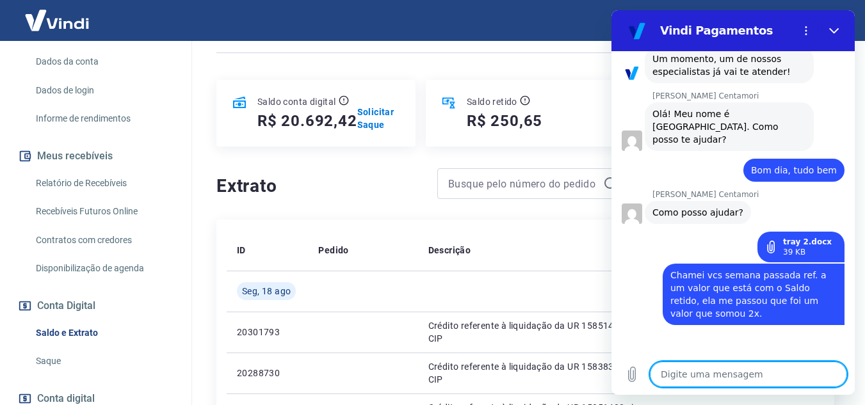
scroll to position [1409, 0]
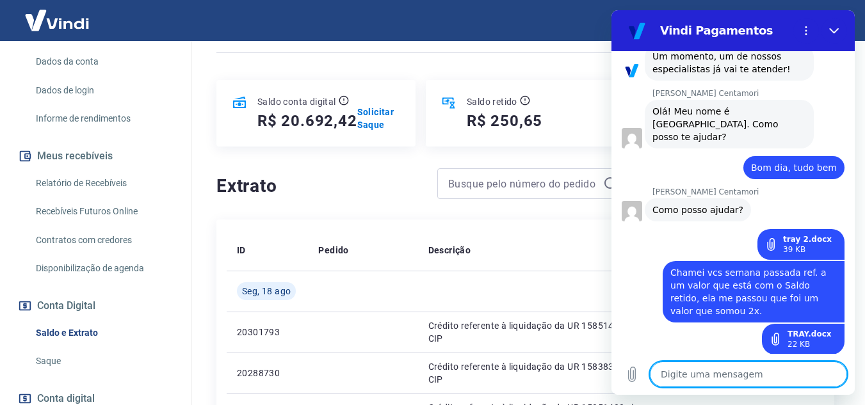
click at [765, 384] on textarea at bounding box center [748, 375] width 197 height 26
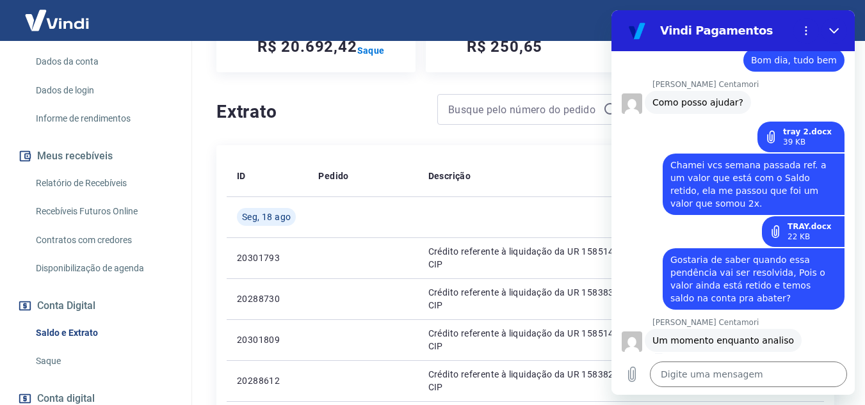
scroll to position [320, 0]
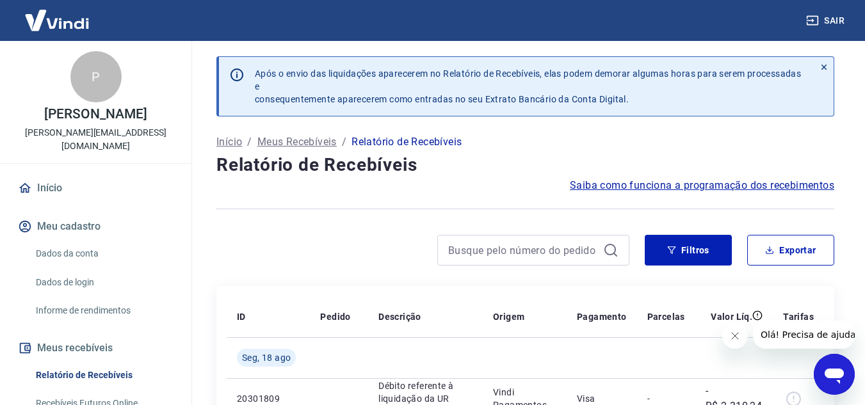
click at [835, 374] on icon "Abrir janela de mensagens" at bounding box center [834, 376] width 19 height 15
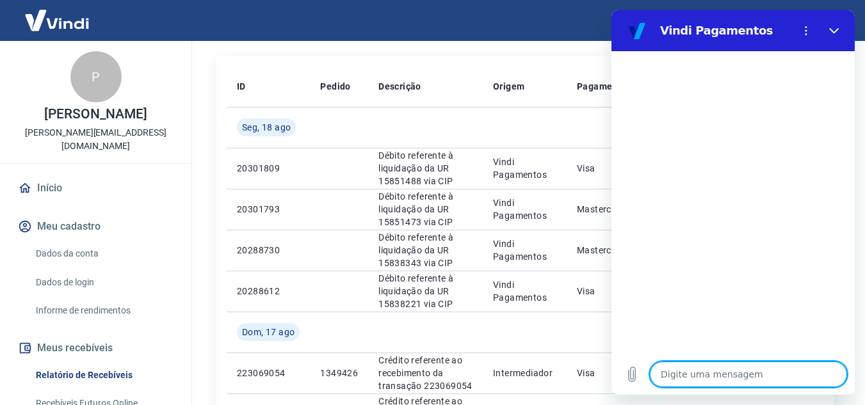
scroll to position [64, 0]
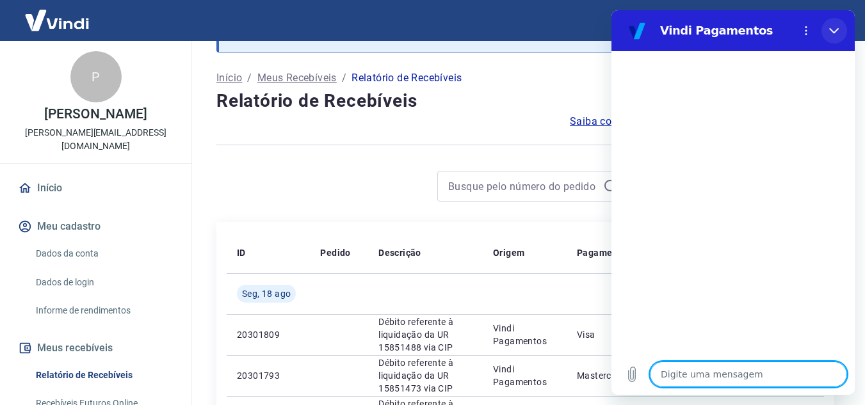
click at [833, 22] on button "Fechar" at bounding box center [835, 31] width 26 height 26
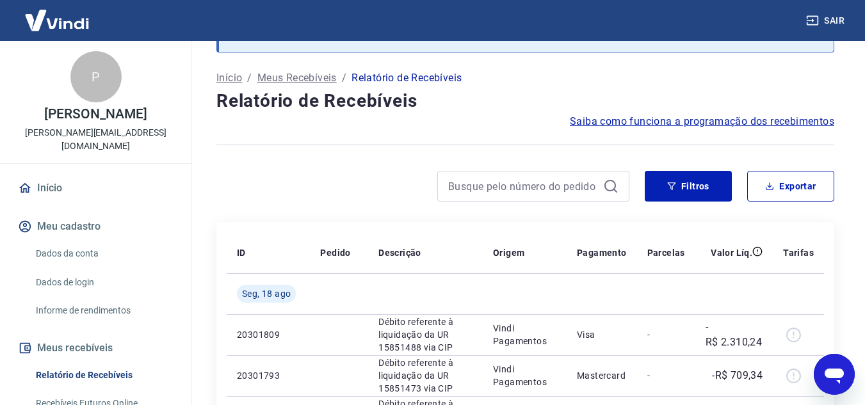
click at [838, 380] on icon "Abrir janela de mensagens" at bounding box center [834, 374] width 23 height 23
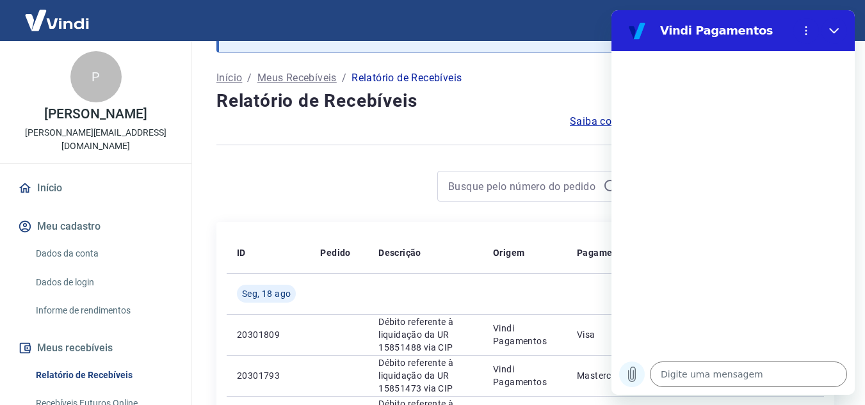
click at [629, 370] on icon "Carregar arquivo" at bounding box center [632, 374] width 15 height 15
click at [810, 26] on icon "Menu de opções" at bounding box center [806, 31] width 10 height 10
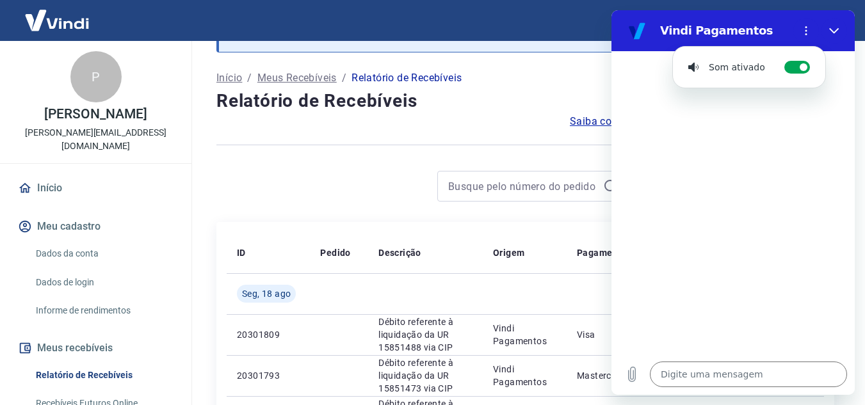
click at [811, 159] on div at bounding box center [733, 202] width 243 height 303
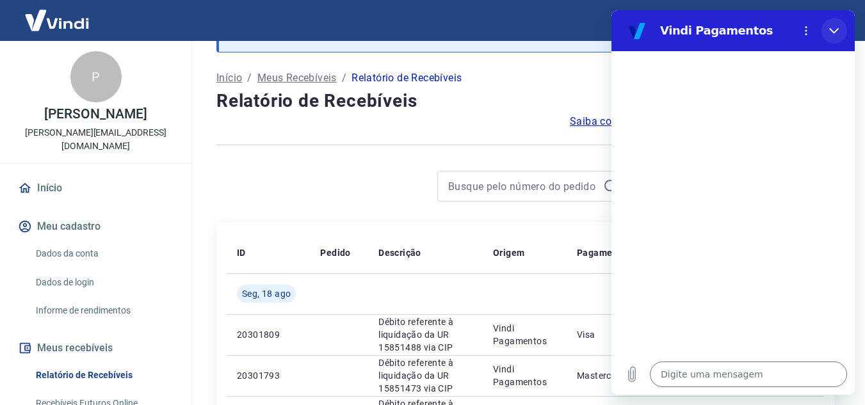
click at [838, 29] on icon "Fechar" at bounding box center [834, 31] width 10 height 6
type textarea "x"
